Goal: Communication & Community: Answer question/provide support

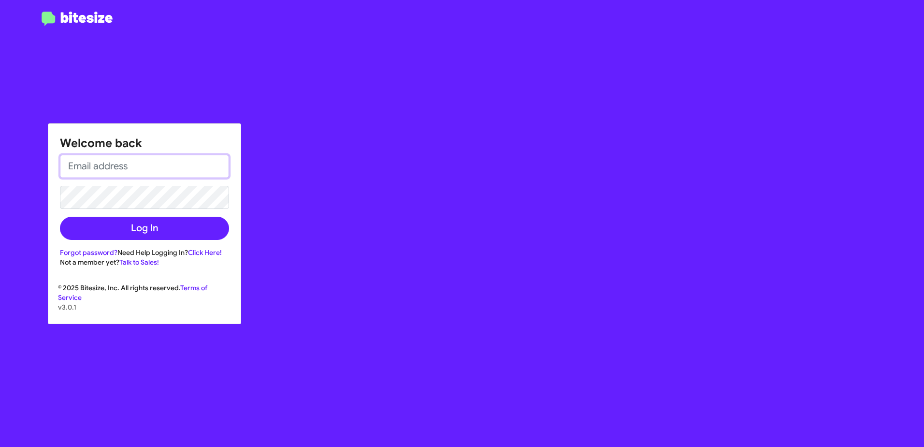
click at [101, 171] on input "email" at bounding box center [144, 166] width 169 height 23
type input "[EMAIL_ADDRESS][DOMAIN_NAME]"
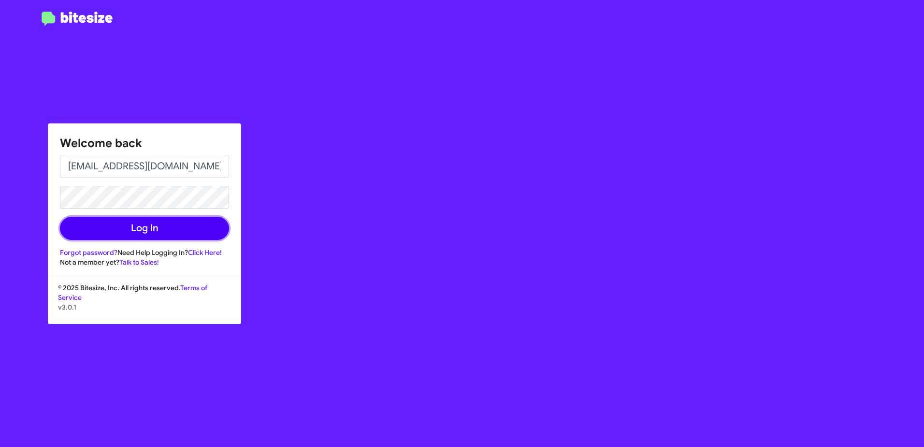
click at [150, 227] on button "Log In" at bounding box center [144, 228] width 169 height 23
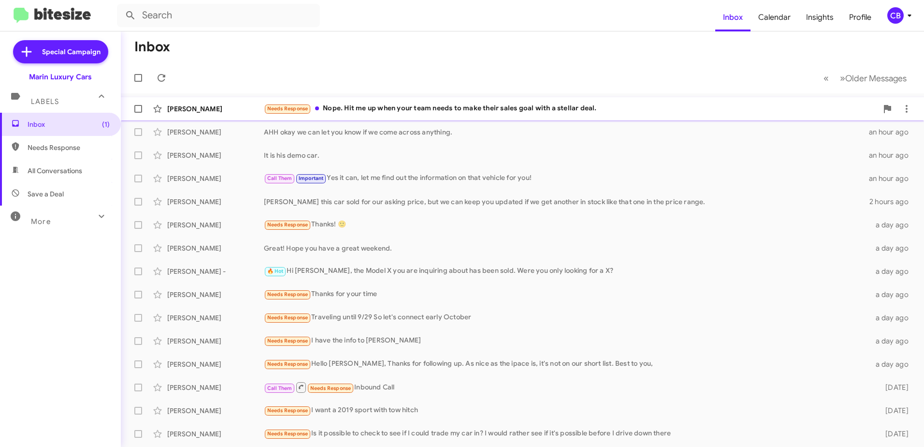
click at [379, 108] on div "Needs Response Nope. Hit me up when your team needs to make their sales goal wi…" at bounding box center [571, 108] width 614 height 11
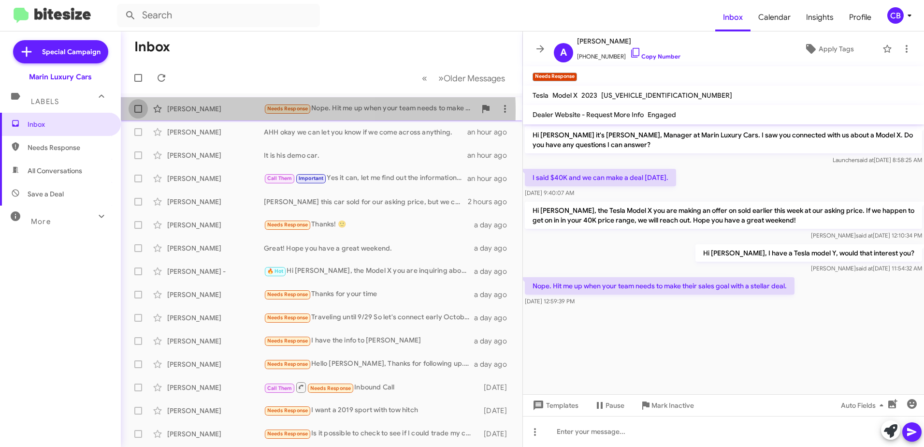
click at [138, 111] on span at bounding box center [138, 109] width 8 height 8
click at [138, 113] on input "checkbox" at bounding box center [138, 113] width 0 height 0
checkbox input "true"
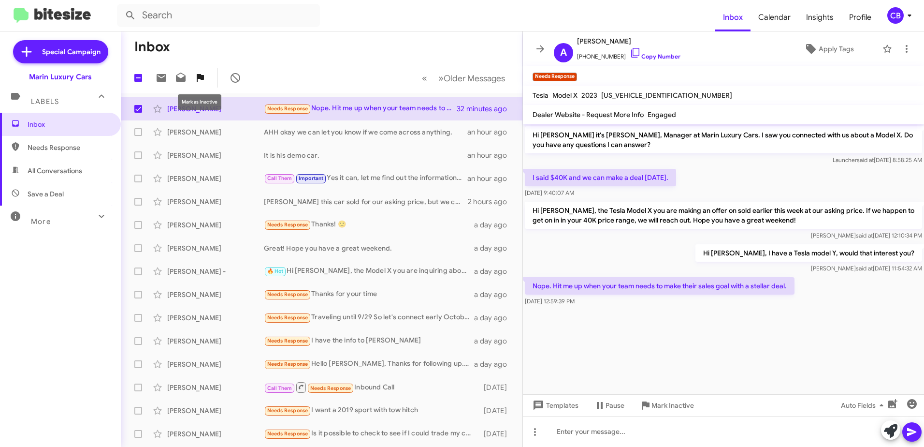
click at [204, 77] on icon at bounding box center [200, 78] width 7 height 8
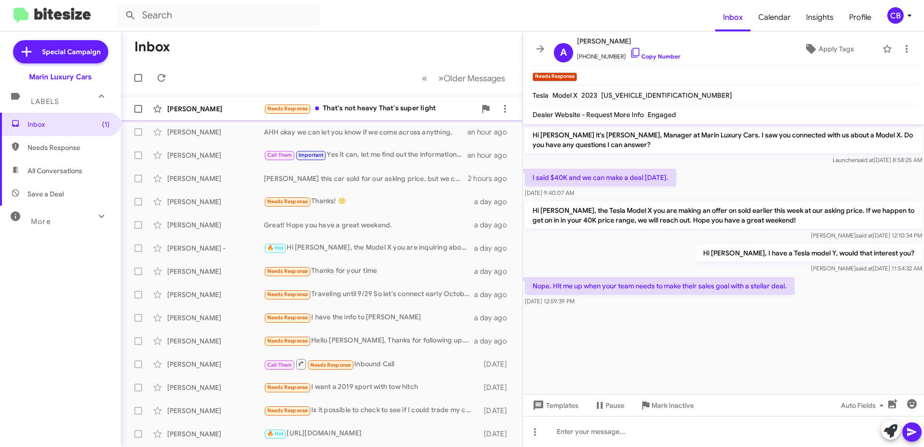
click at [357, 112] on div "Needs Response That's not heavy That's super light" at bounding box center [370, 108] width 212 height 11
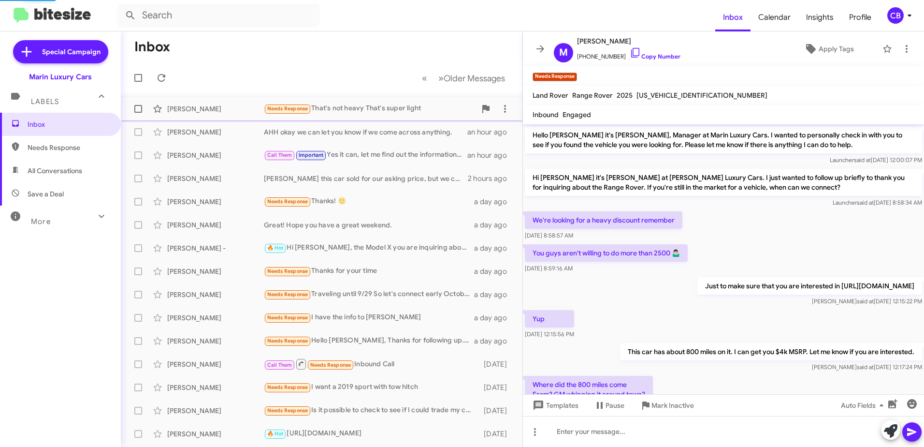
scroll to position [237, 0]
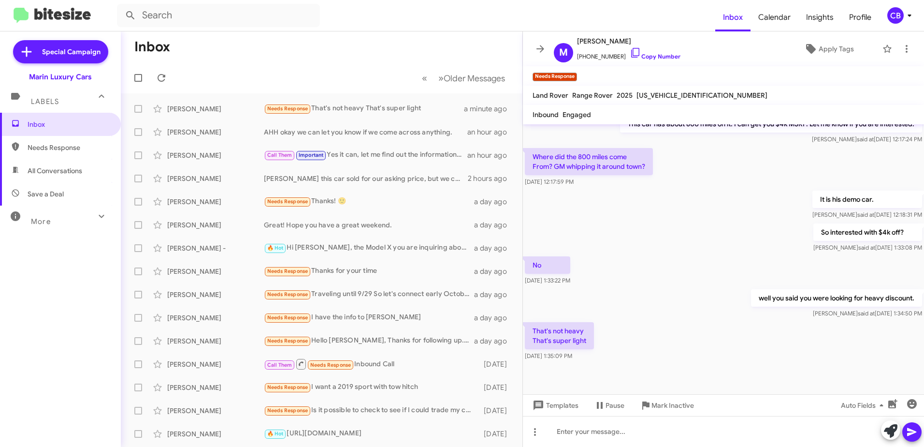
click at [48, 101] on span "Labels" at bounding box center [45, 101] width 28 height 9
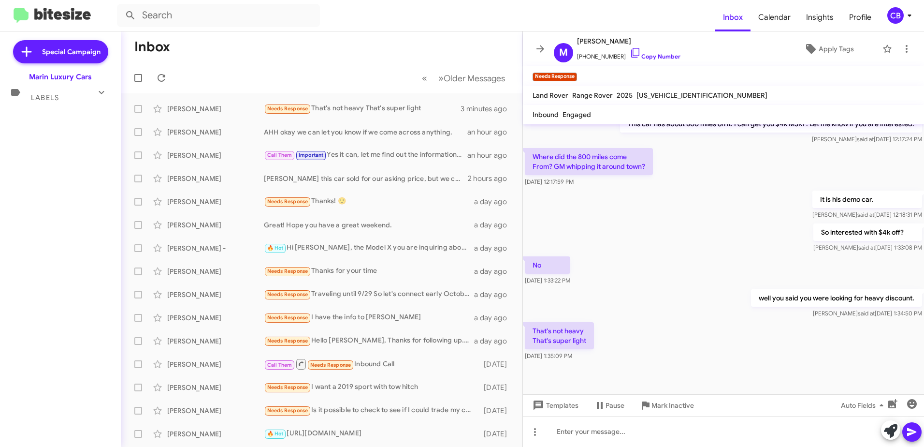
click at [100, 96] on icon at bounding box center [102, 93] width 12 height 12
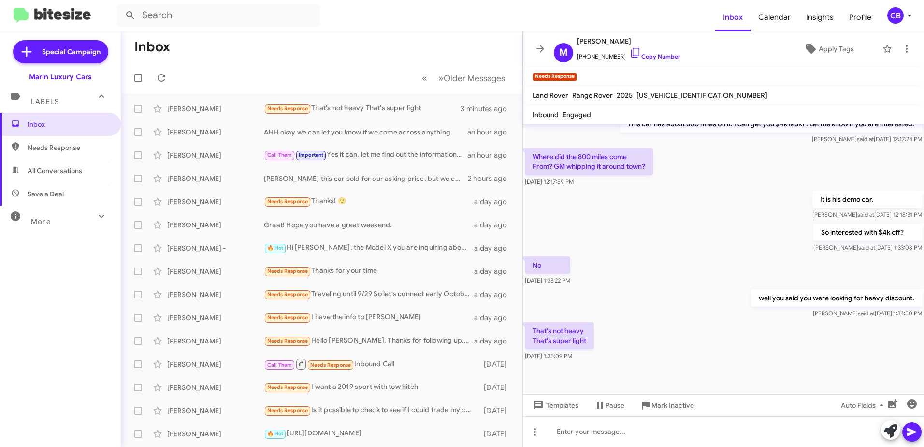
click at [77, 145] on span "Needs Response" at bounding box center [69, 148] width 82 height 10
type input "in:needs-response"
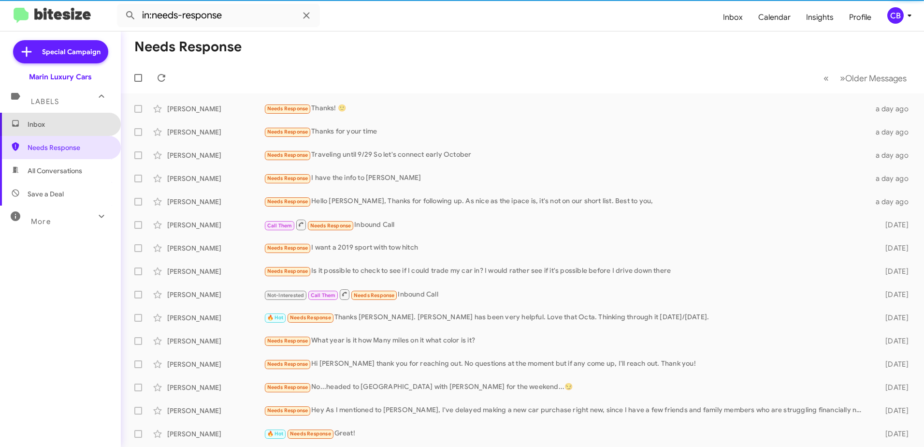
click at [66, 123] on span "Inbox" at bounding box center [69, 124] width 82 height 10
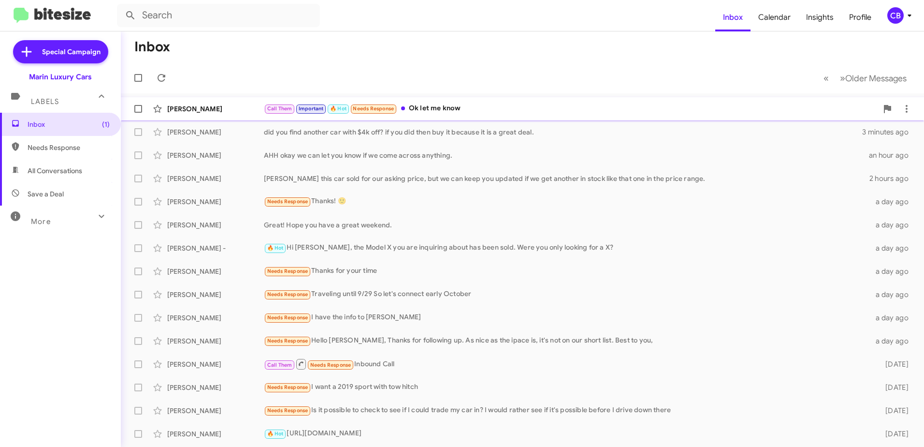
click at [431, 111] on div "Call Them Important 🔥 Hot Needs Response Ok let me know" at bounding box center [571, 108] width 614 height 11
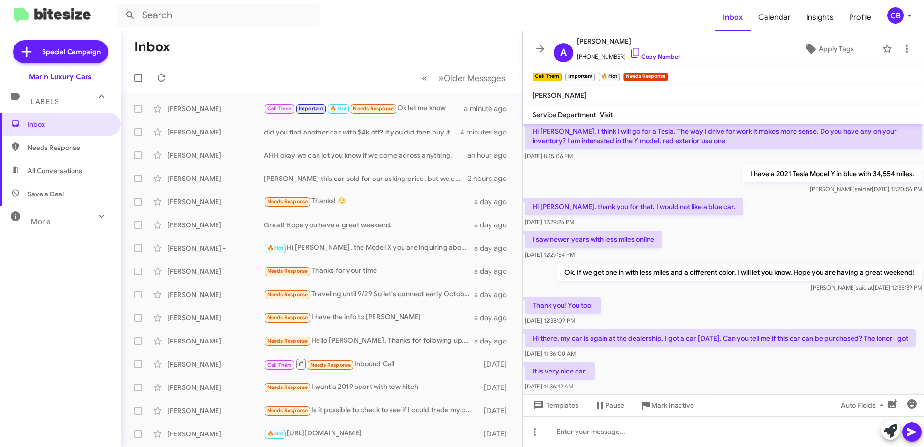
scroll to position [247, 0]
